Goal: Task Accomplishment & Management: Use online tool/utility

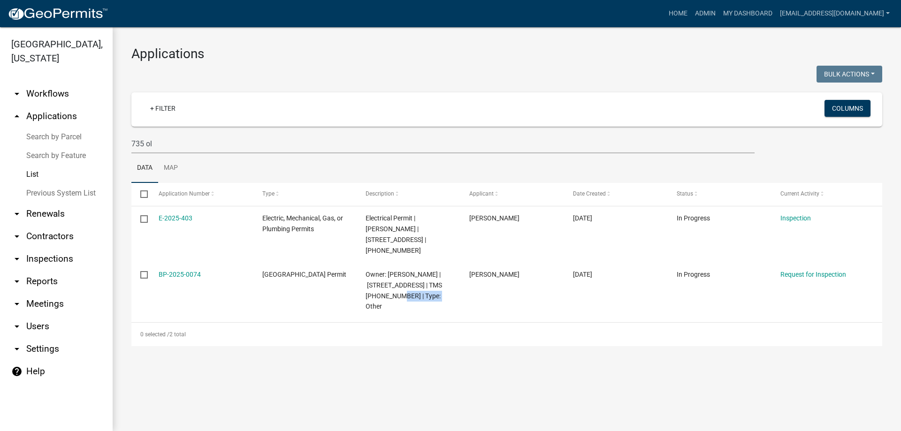
click at [35, 130] on link "Search by Parcel" at bounding box center [56, 137] width 113 height 19
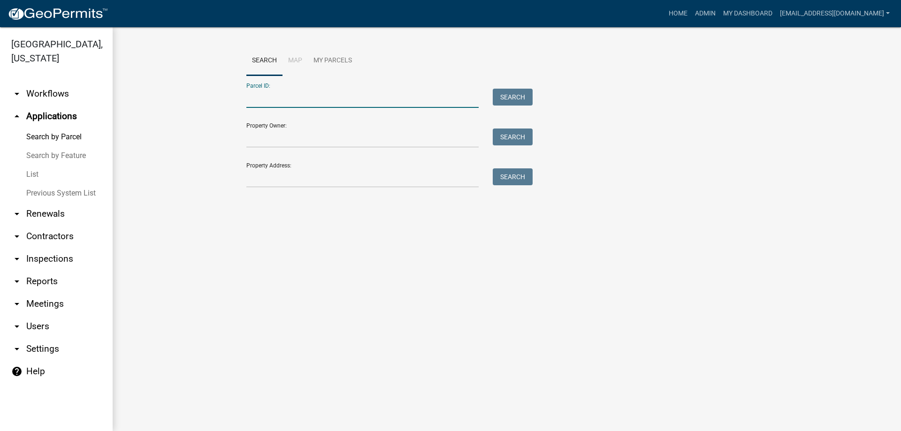
paste input "[PHONE_NUMBER]"
type input "[PHONE_NUMBER]"
click at [508, 97] on button "Search" at bounding box center [513, 97] width 40 height 17
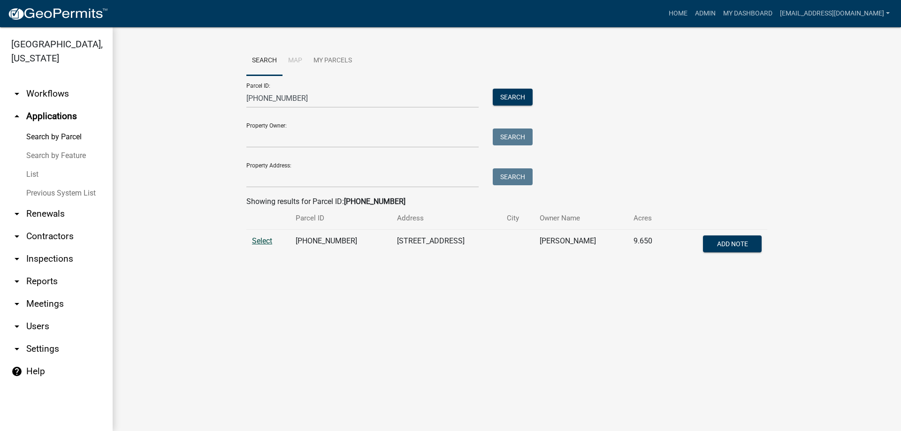
click at [261, 237] on span "Select" at bounding box center [262, 241] width 20 height 9
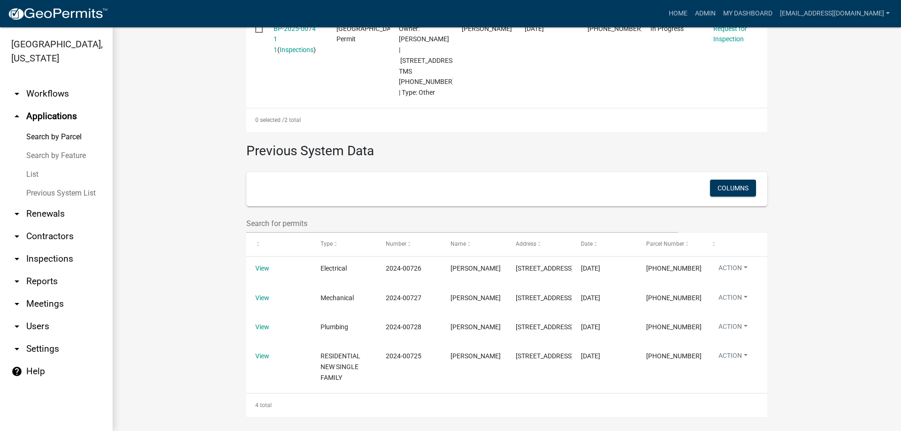
scroll to position [467, 0]
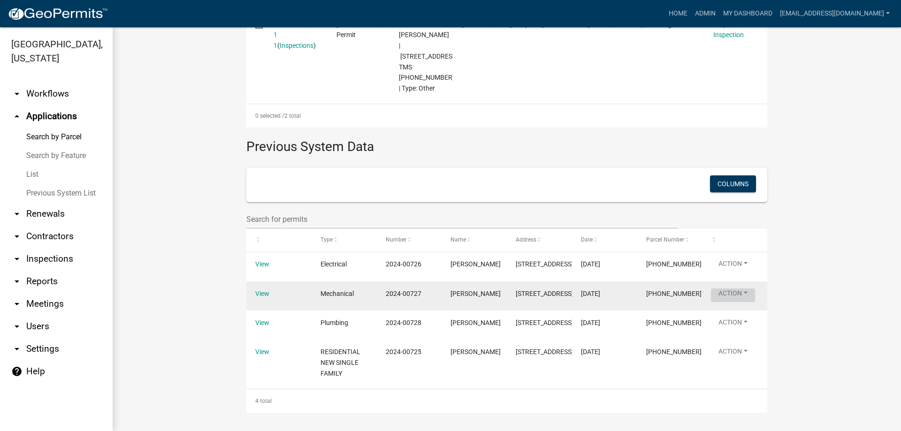
click at [741, 299] on button "Action" at bounding box center [733, 296] width 44 height 14
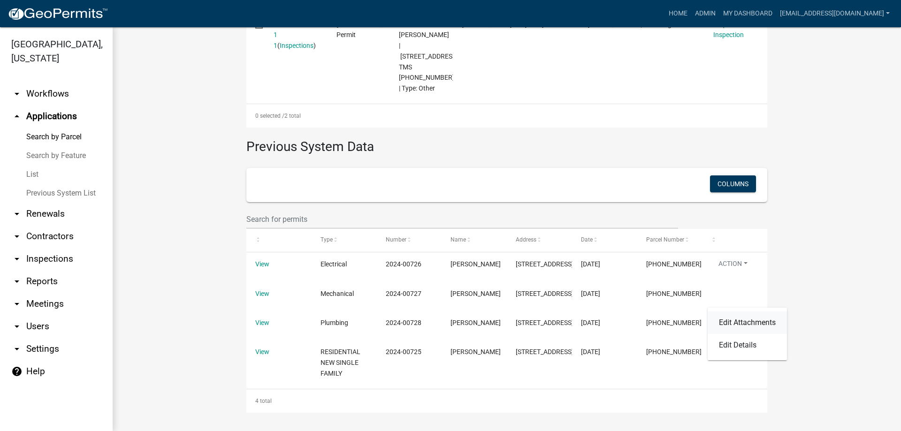
click at [742, 323] on link "Edit Attachments" at bounding box center [747, 323] width 79 height 23
